Goal: Find contact information: Find contact information

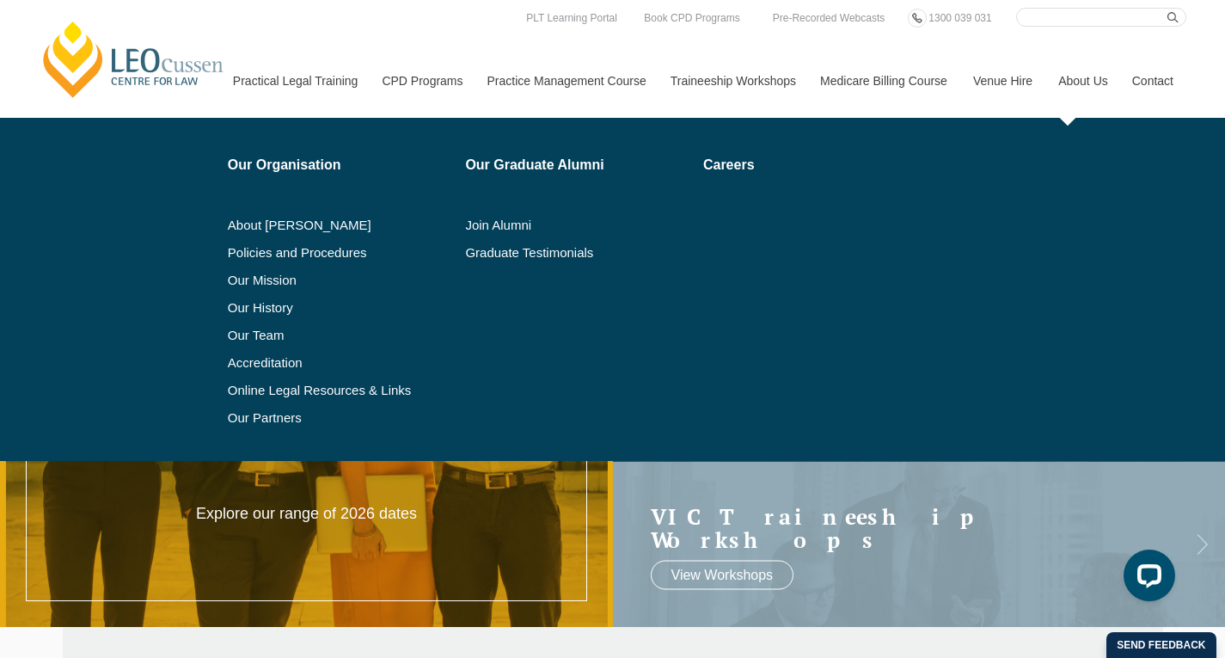
click at [1082, 76] on link "About Us" at bounding box center [1082, 81] width 74 height 74
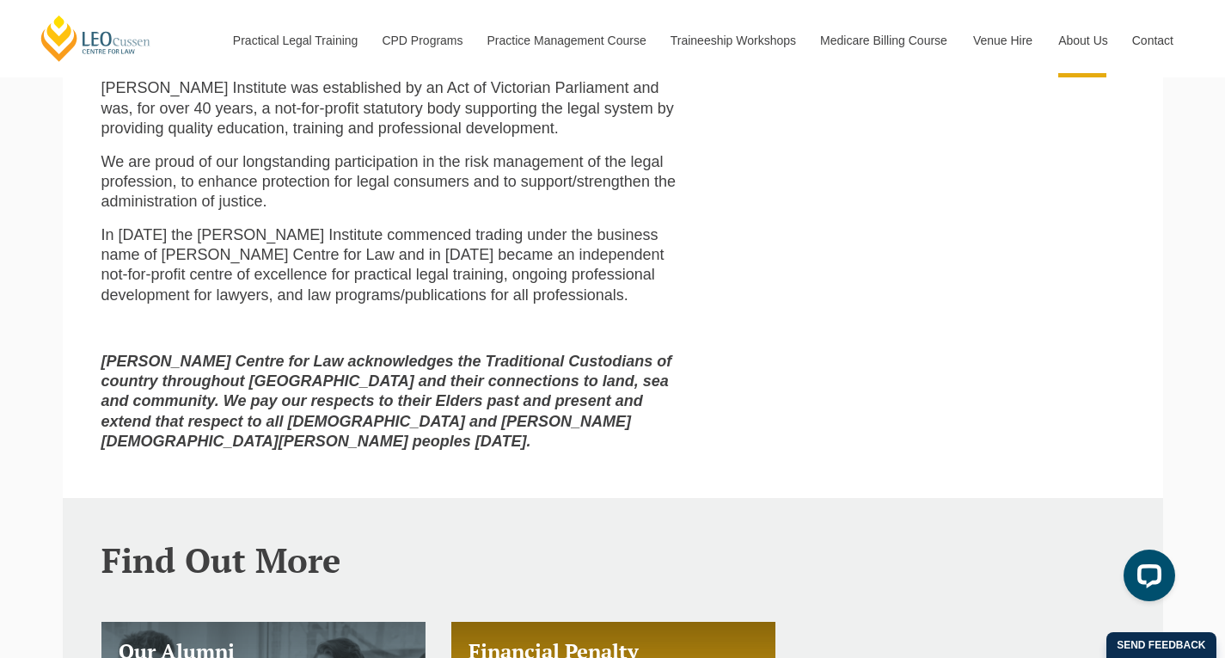
scroll to position [703, 0]
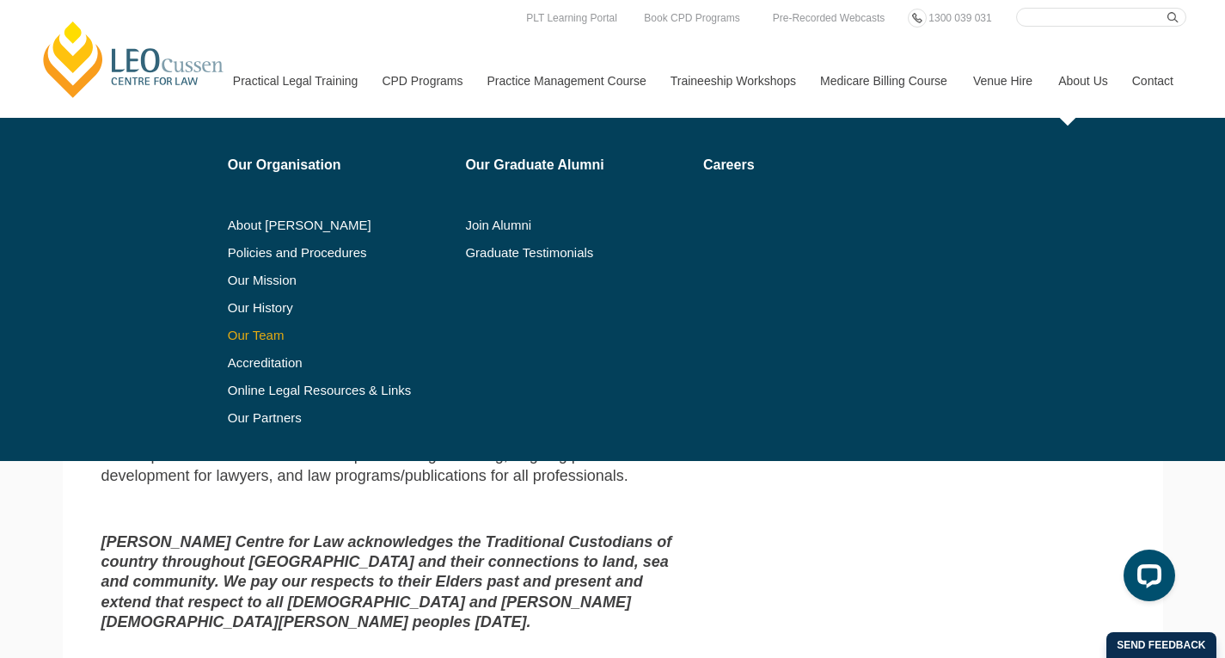
click at [277, 340] on link "Our Team" at bounding box center [341, 335] width 226 height 14
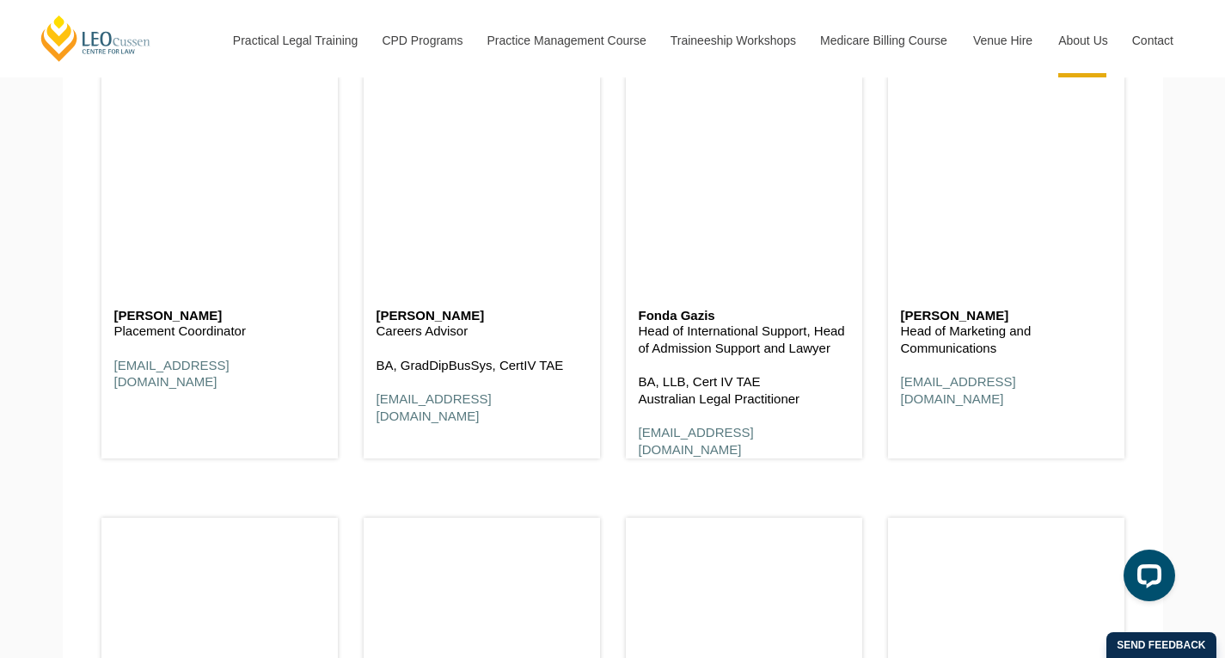
scroll to position [7241, 0]
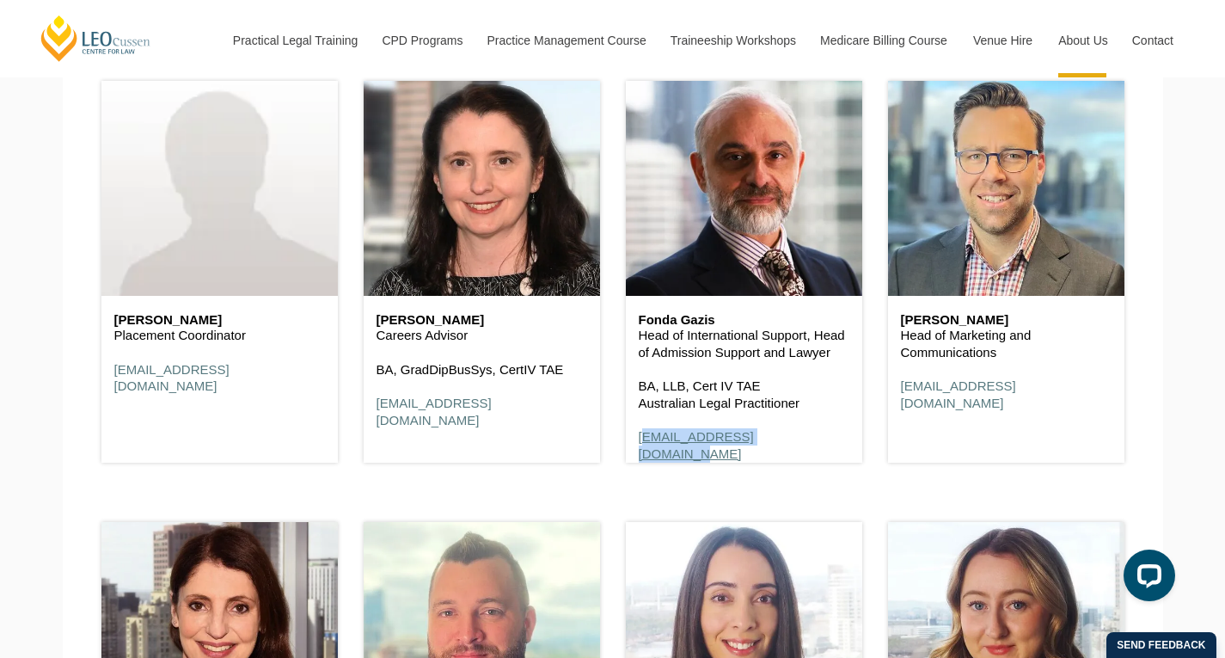
drag, startPoint x: 810, startPoint y: 446, endPoint x: 638, endPoint y: 443, distance: 171.9
click at [639, 443] on p "[EMAIL_ADDRESS][DOMAIN_NAME]" at bounding box center [744, 445] width 211 height 34
copy link "[EMAIL_ADDRESS][DOMAIN_NAME]"
